Goal: Task Accomplishment & Management: Use online tool/utility

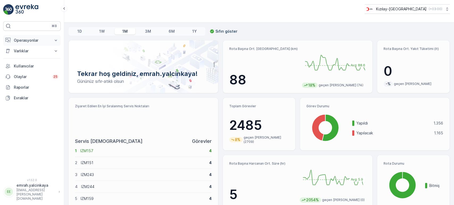
click at [29, 38] on p "Operasyonlar" at bounding box center [32, 40] width 36 height 5
click at [29, 49] on p "Rapor - Kızılay" at bounding box center [27, 49] width 26 height 5
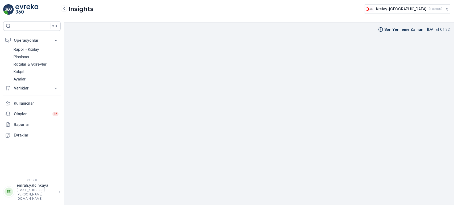
scroll to position [5, 0]
click at [417, 9] on p "Kızılay-[GEOGRAPHIC_DATA]" at bounding box center [401, 8] width 50 height 5
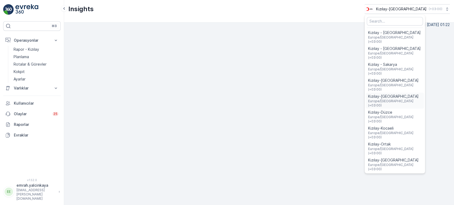
click at [422, 94] on span "Kızılay-[GEOGRAPHIC_DATA]" at bounding box center [395, 96] width 54 height 5
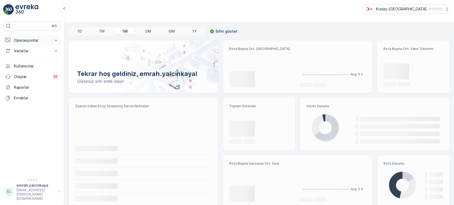
click at [16, 41] on p "Operasyonlar" at bounding box center [32, 40] width 36 height 5
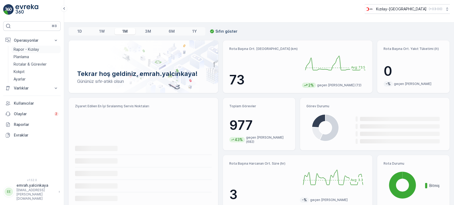
click at [24, 48] on p "Rapor - Kızılay" at bounding box center [27, 49] width 26 height 5
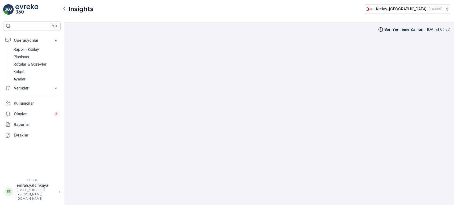
scroll to position [5, 0]
click at [428, 9] on p "( +03:00 )" at bounding box center [435, 9] width 14 height 4
click at [26, 63] on p "Rotalar & Görevler" at bounding box center [30, 64] width 33 height 5
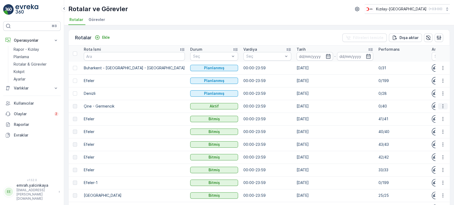
click at [441, 107] on icon "button" at bounding box center [442, 106] width 5 height 5
click at [436, 120] on span "Rota Takibini Görüntüle" at bounding box center [430, 121] width 42 height 5
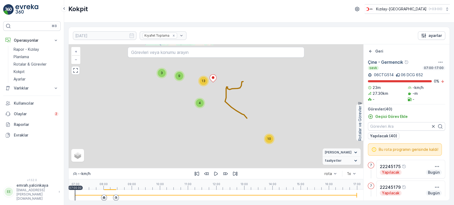
click at [101, 197] on div at bounding box center [104, 198] width 6 height 6
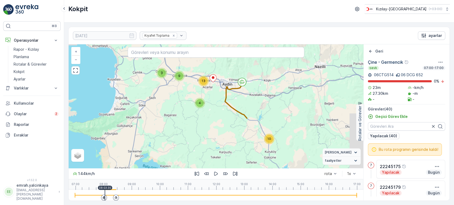
drag, startPoint x: 214, startPoint y: 173, endPoint x: 244, endPoint y: 178, distance: 30.9
click at [214, 173] on icon "button" at bounding box center [215, 173] width 5 height 5
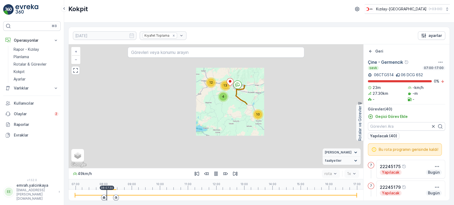
drag, startPoint x: 247, startPoint y: 119, endPoint x: 240, endPoint y: 102, distance: 17.9
click at [240, 102] on div "4 13 12 10 + − Uydu Yol haritası Arazi Karışık Leaflet Klavye kısayolları Harit…" at bounding box center [216, 106] width 294 height 124
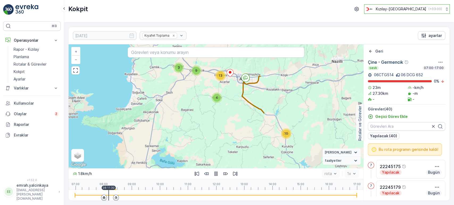
click at [425, 9] on div "Kızılay-Aydın ( +03:00 )" at bounding box center [403, 9] width 78 height 6
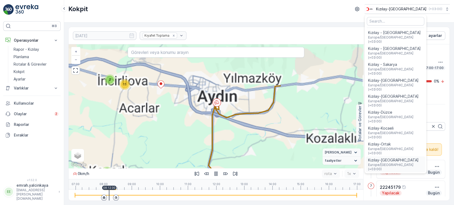
click at [400, 158] on span "Kızılay-[GEOGRAPHIC_DATA]" at bounding box center [395, 160] width 55 height 5
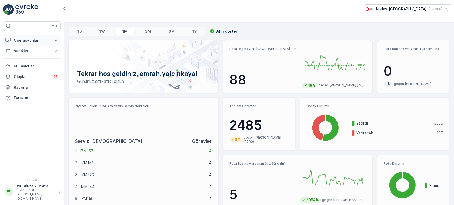
click at [21, 41] on p "Operasyonlar" at bounding box center [32, 40] width 36 height 5
click at [22, 49] on p "Rapor - Kızılay" at bounding box center [27, 49] width 26 height 5
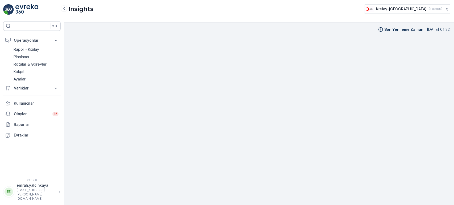
scroll to position [5, 0]
click at [35, 64] on p "Rotalar & Görevler" at bounding box center [30, 64] width 33 height 5
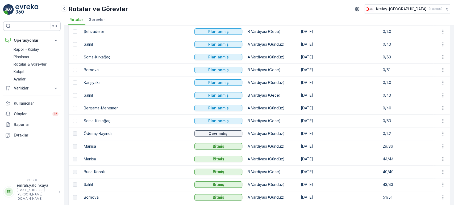
scroll to position [89, 0]
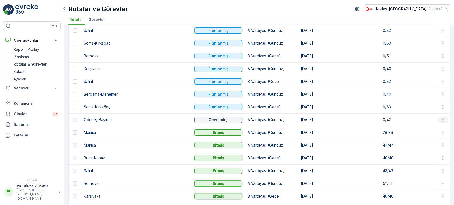
click at [440, 120] on icon "button" at bounding box center [442, 119] width 5 height 5
click at [441, 134] on span "Rota Takibini Görüntüle" at bounding box center [430, 134] width 42 height 5
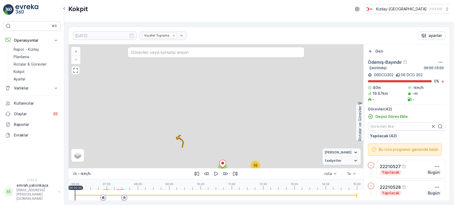
click at [99, 196] on div at bounding box center [216, 195] width 282 height 11
click at [217, 173] on icon "button" at bounding box center [215, 173] width 5 height 5
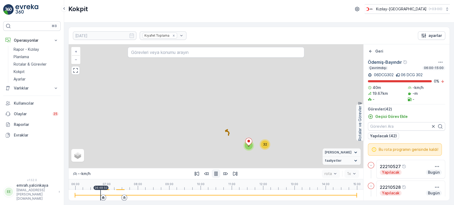
drag, startPoint x: 254, startPoint y: 145, endPoint x: 271, endPoint y: 134, distance: 19.8
click at [271, 134] on div "9 32 + − Uydu Yol haritası Arazi Karışık Leaflet Vekil Durumu Hareket halinde S…" at bounding box center [216, 106] width 294 height 124
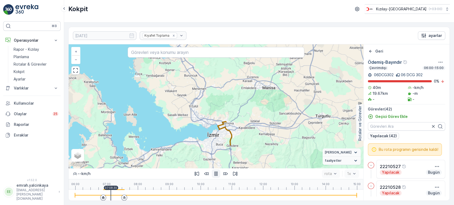
drag, startPoint x: 233, startPoint y: 136, endPoint x: 211, endPoint y: 131, distance: 23.2
click at [211, 131] on div "9 32 + − Uydu Yol haritası Arazi Karışık Leaflet Klavye kısayolları Harita Veri…" at bounding box center [216, 106] width 294 height 124
click at [124, 197] on icon at bounding box center [124, 197] width 3 height 3
